Goal: Check status: Check status

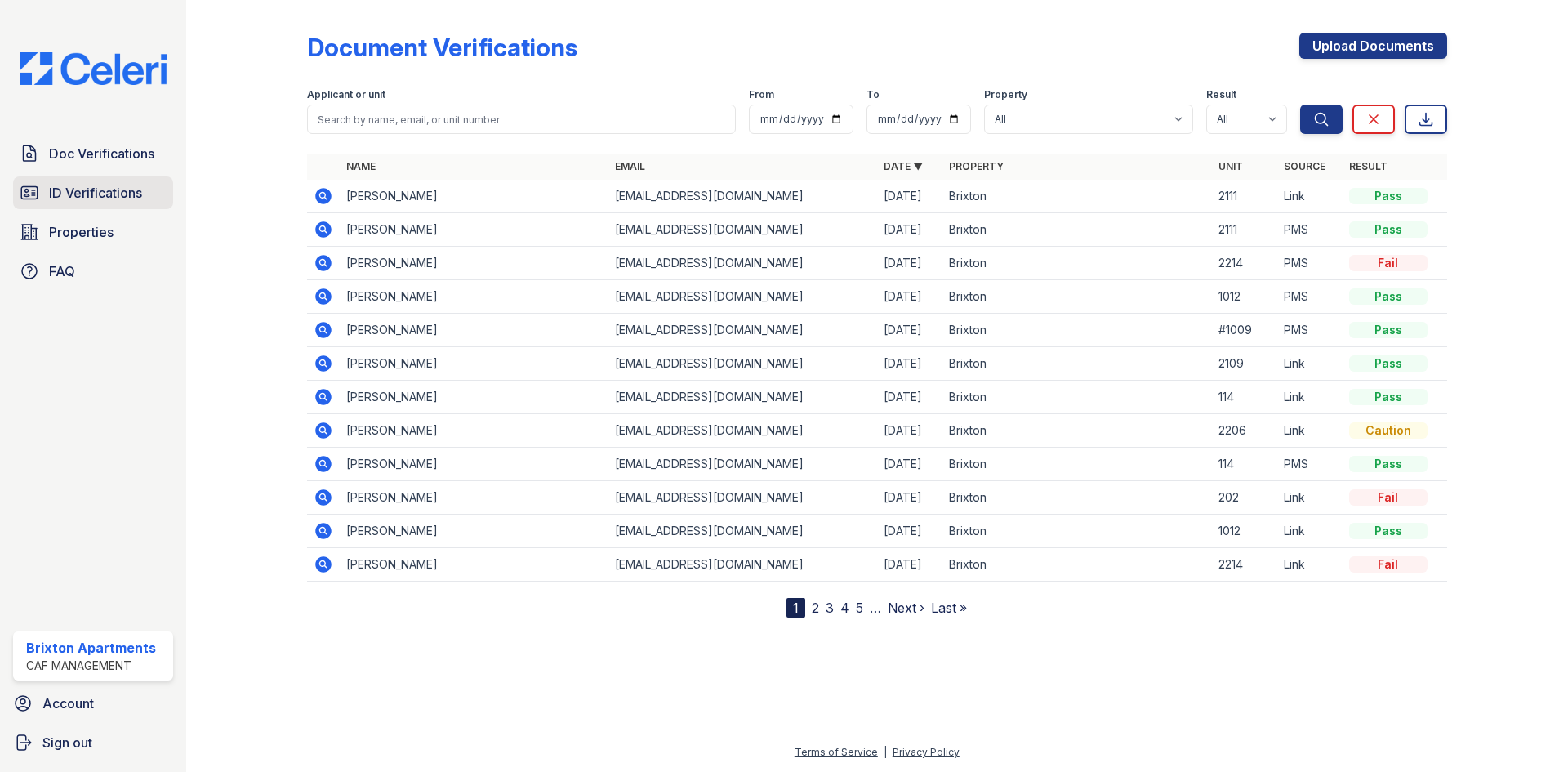
click at [128, 200] on span "ID Verifications" at bounding box center [95, 193] width 93 height 20
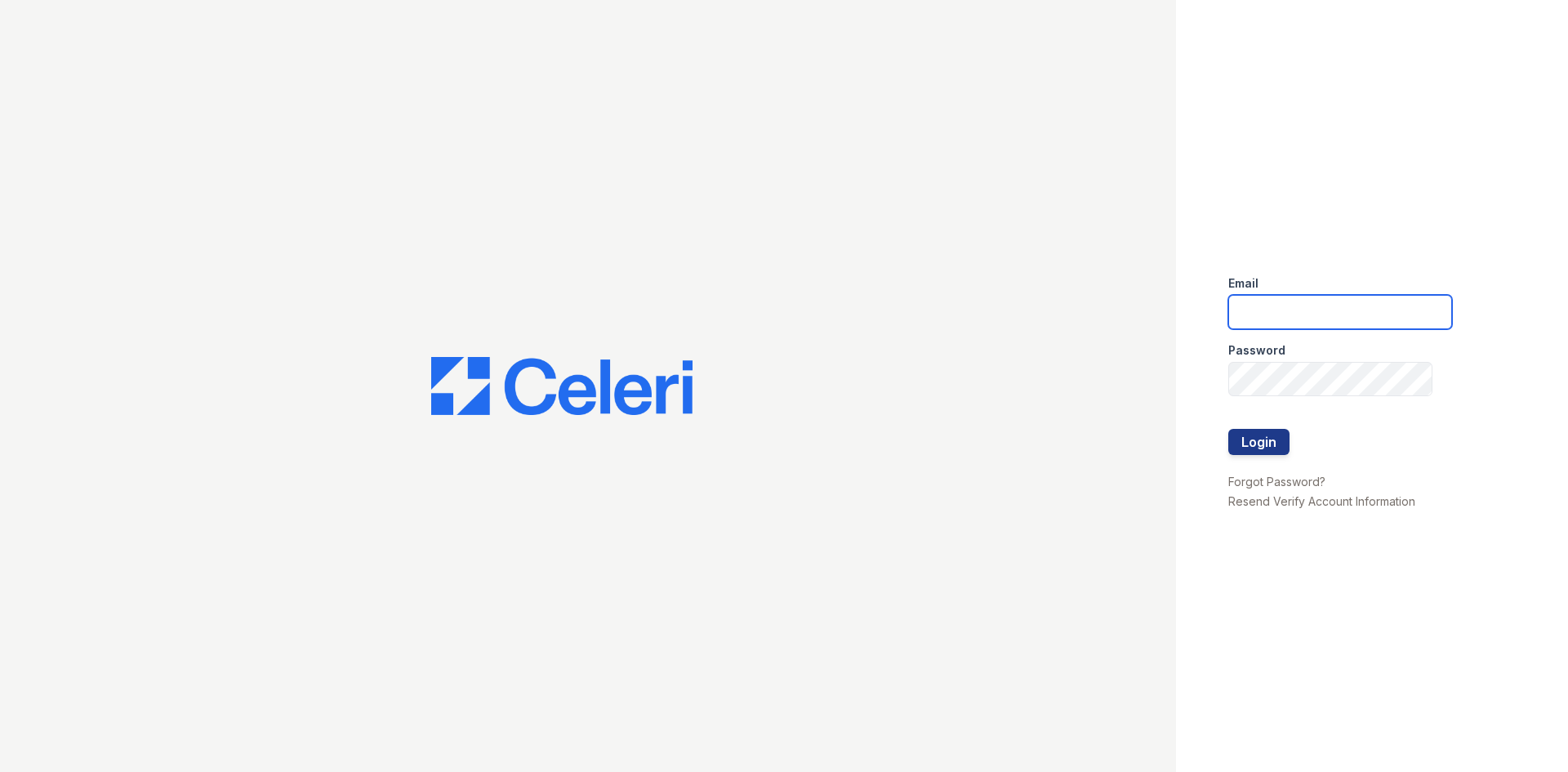
type input "brixton.pm@cafmanagement.com"
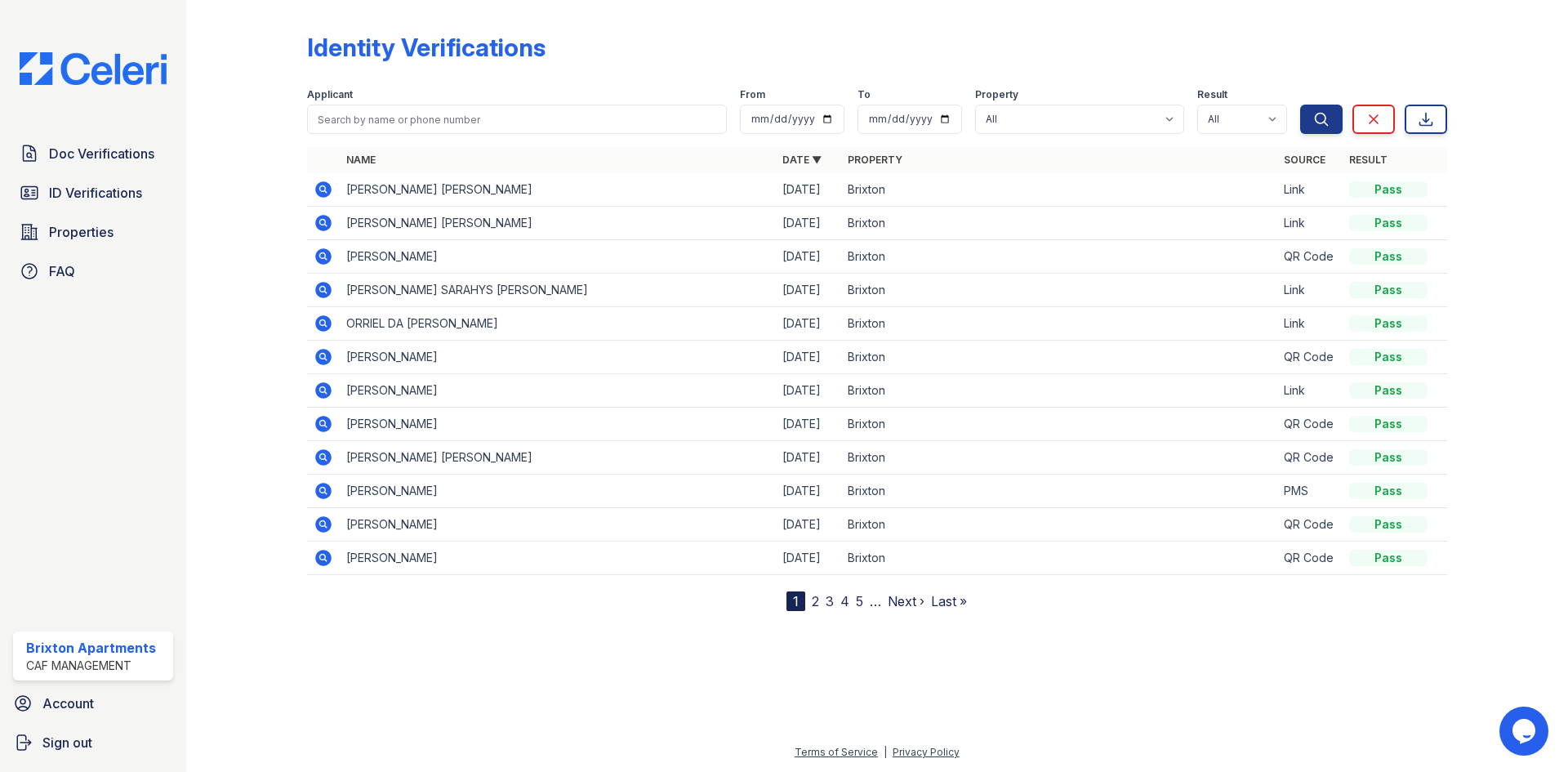
click at [329, 527] on icon at bounding box center [324, 524] width 16 height 16
